Goal: Task Accomplishment & Management: Use online tool/utility

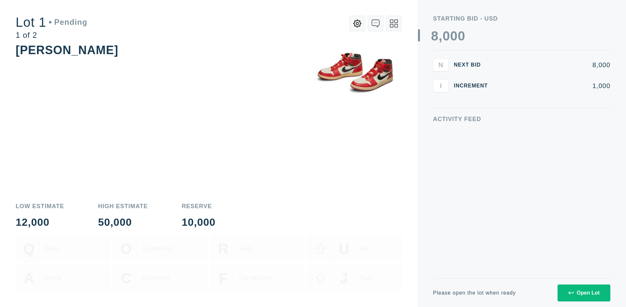
click at [584, 292] on div "Open Lot" at bounding box center [583, 293] width 31 height 6
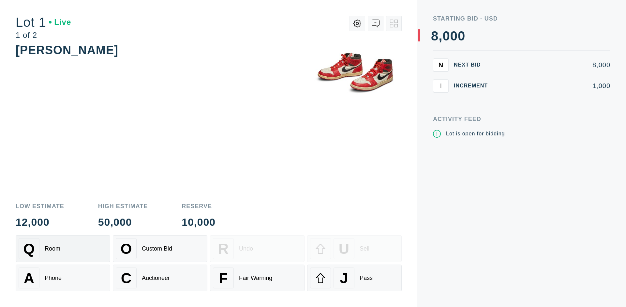
click at [63, 248] on div "Q Room" at bounding box center [63, 248] width 89 height 21
click at [354, 248] on div "U Sell" at bounding box center [354, 248] width 89 height 21
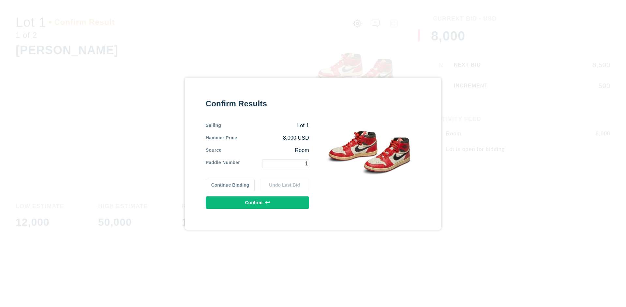
type input "1"
click at [258, 202] on button "Confirm" at bounding box center [257, 202] width 103 height 12
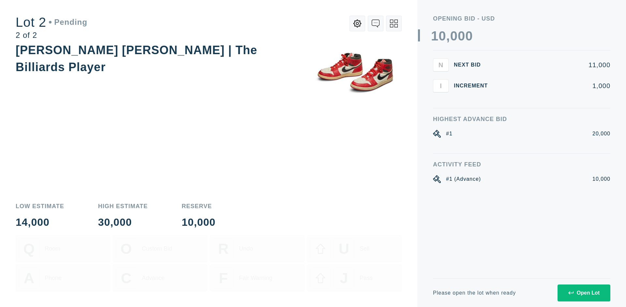
click at [584, 292] on div "Open Lot" at bounding box center [583, 293] width 31 height 6
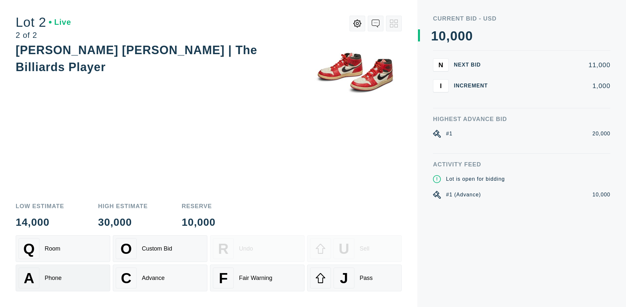
click at [63, 278] on div "A Phone" at bounding box center [63, 277] width 89 height 21
